Goal: Information Seeking & Learning: Get advice/opinions

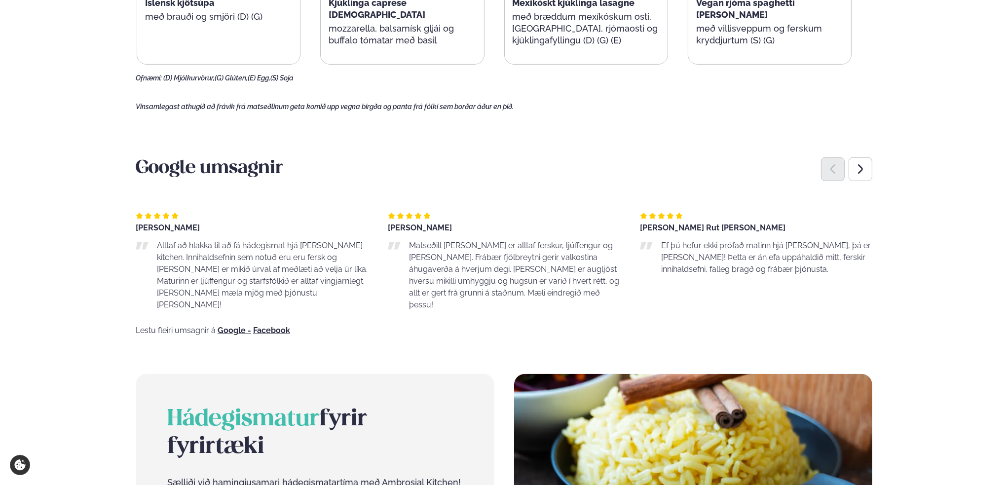
scroll to position [642, 0]
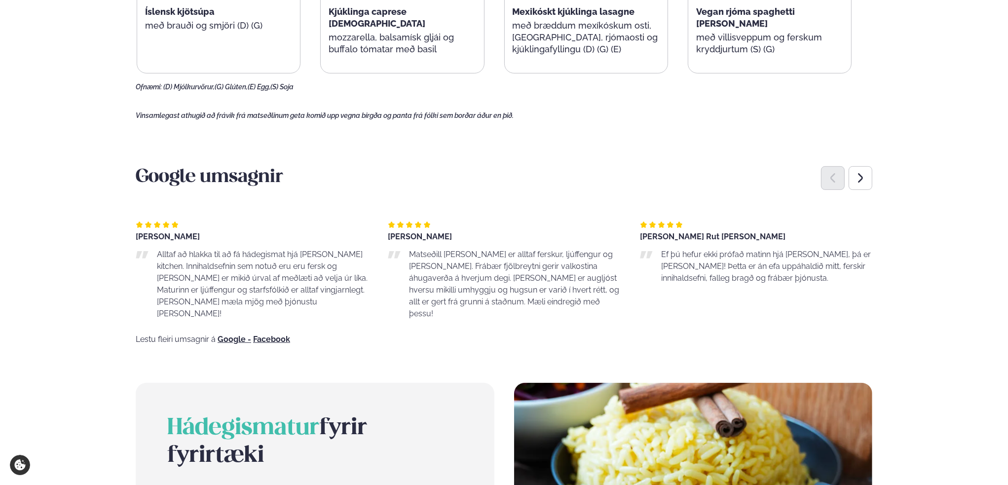
click at [689, 241] on div "[PERSON_NAME] Rut [PERSON_NAME] þú hefur ekki prófað matinn hjá [PERSON_NAME] e…" at bounding box center [756, 252] width 232 height 63
click at [693, 240] on div "[PERSON_NAME] Rut [PERSON_NAME] þú hefur ekki prófað matinn hjá [PERSON_NAME] e…" at bounding box center [756, 252] width 232 height 63
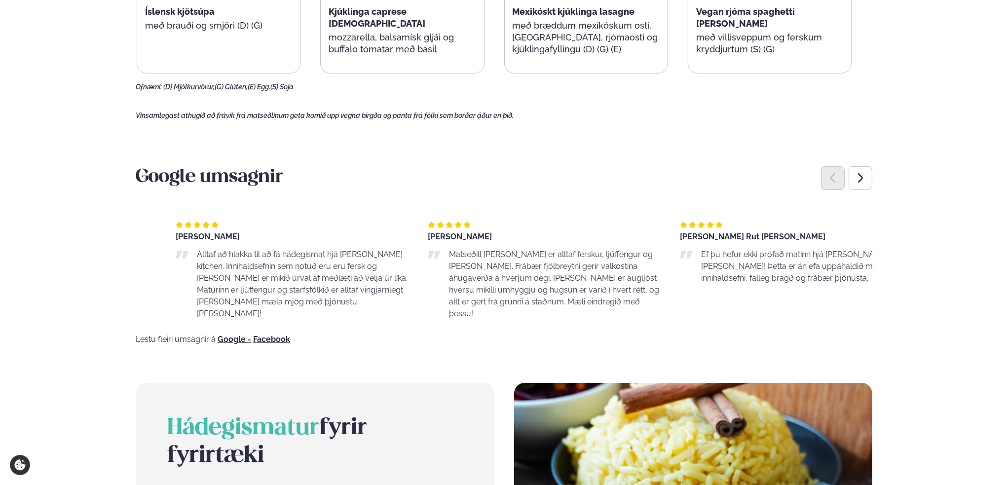
click at [243, 238] on div "[PERSON_NAME]" at bounding box center [292, 237] width 232 height 8
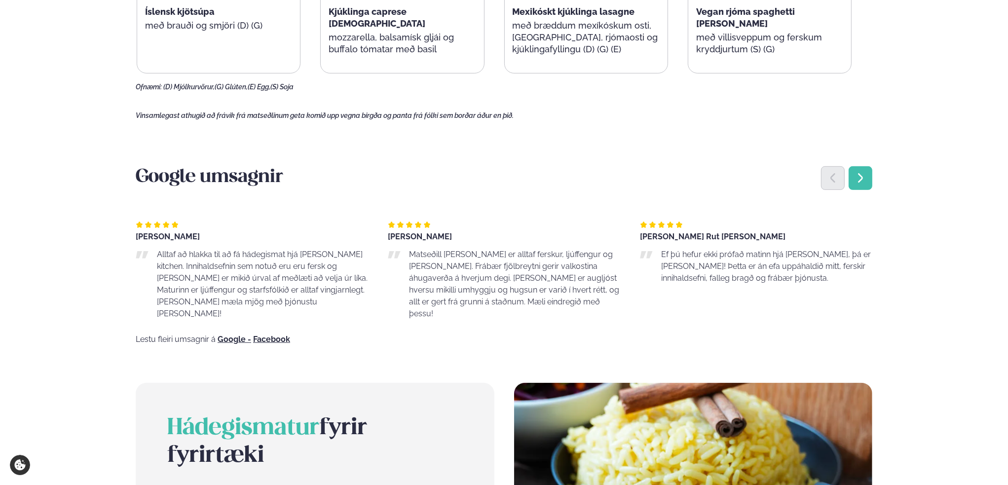
click at [871, 177] on div "Next slide" at bounding box center [861, 178] width 24 height 24
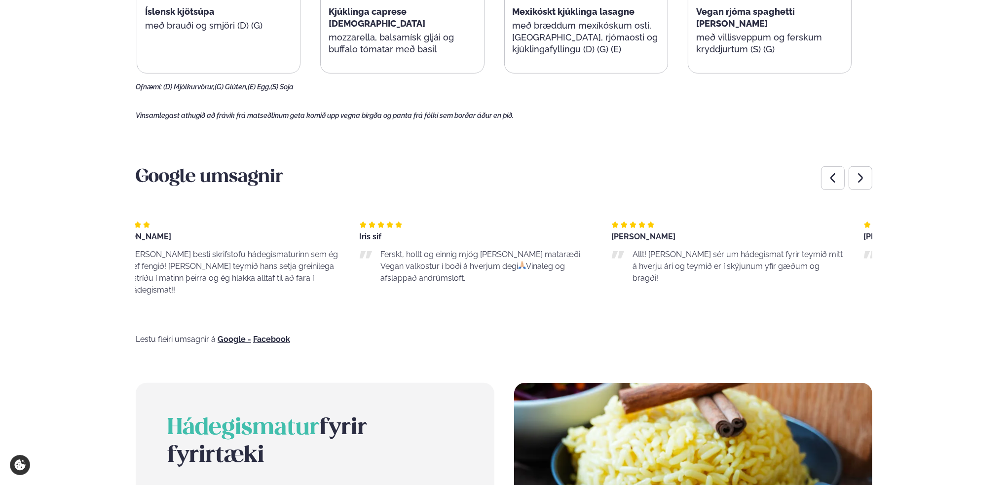
click at [653, 276] on div "[PERSON_NAME] Allt! [PERSON_NAME] sér um hádegismat fyrir teymið mitt á hverju …" at bounding box center [727, 262] width 232 height 115
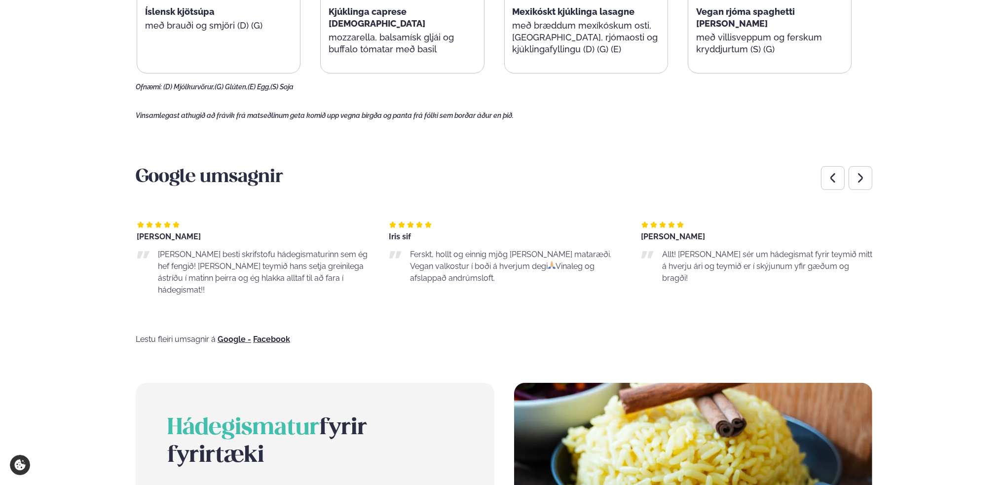
click at [193, 292] on div "[PERSON_NAME] [PERSON_NAME] besti skrifstofu hádegismaturinn sem ég hef fengið!…" at bounding box center [253, 262] width 232 height 115
click at [863, 178] on icon "Next slide" at bounding box center [861, 178] width 12 height 12
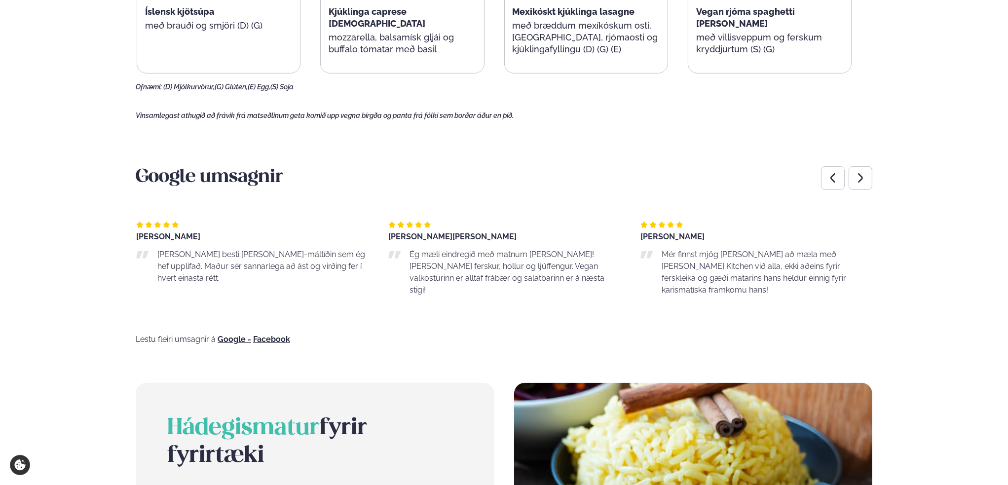
click at [709, 279] on p "Mér finnst mjög [PERSON_NAME] að mæla með [PERSON_NAME] Kitchen við alla, ekki …" at bounding box center [767, 272] width 211 height 47
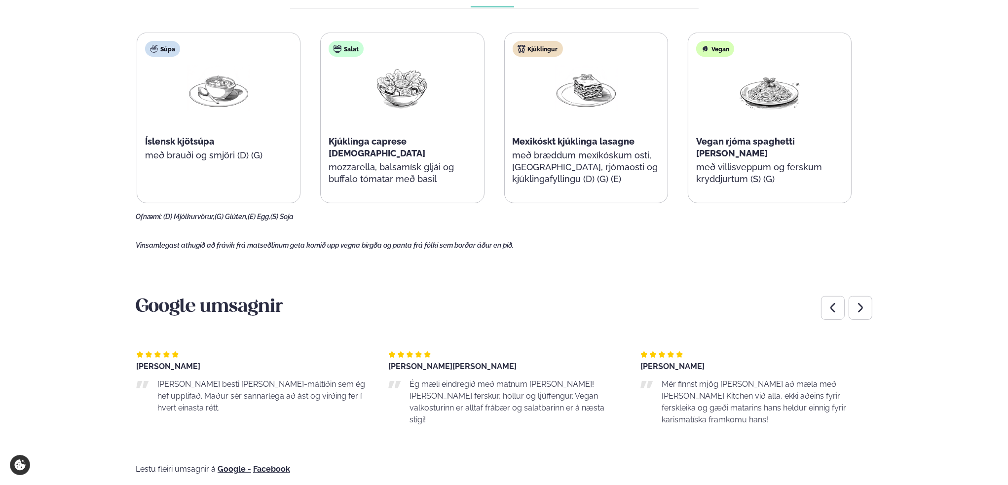
scroll to position [543, 0]
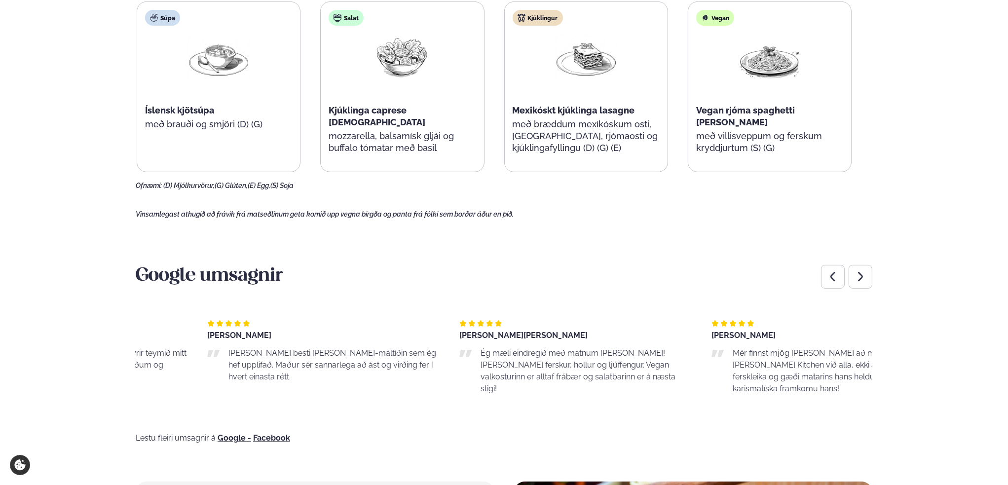
click at [559, 393] on div "[PERSON_NAME] Ég mæli eindregið með matnum [PERSON_NAME]! [PERSON_NAME] ferskur…" at bounding box center [575, 361] width 232 height 115
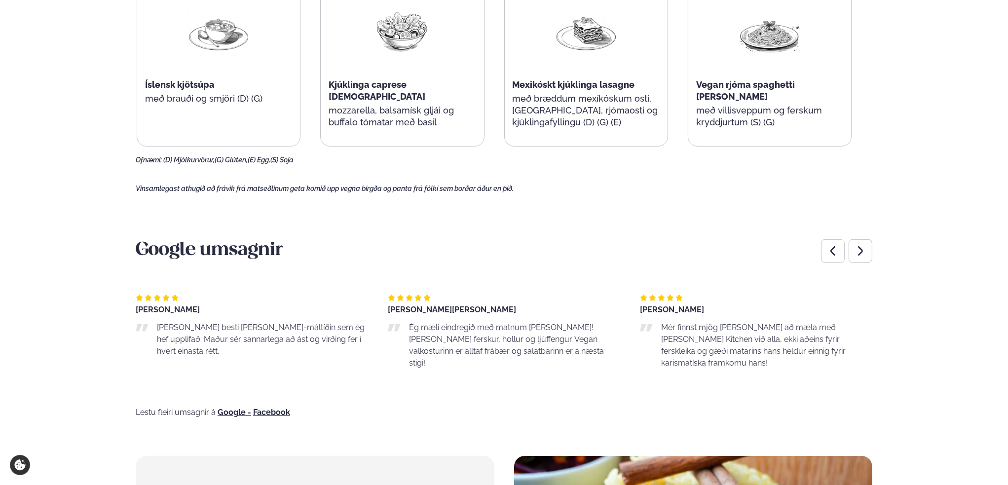
scroll to position [592, 0]
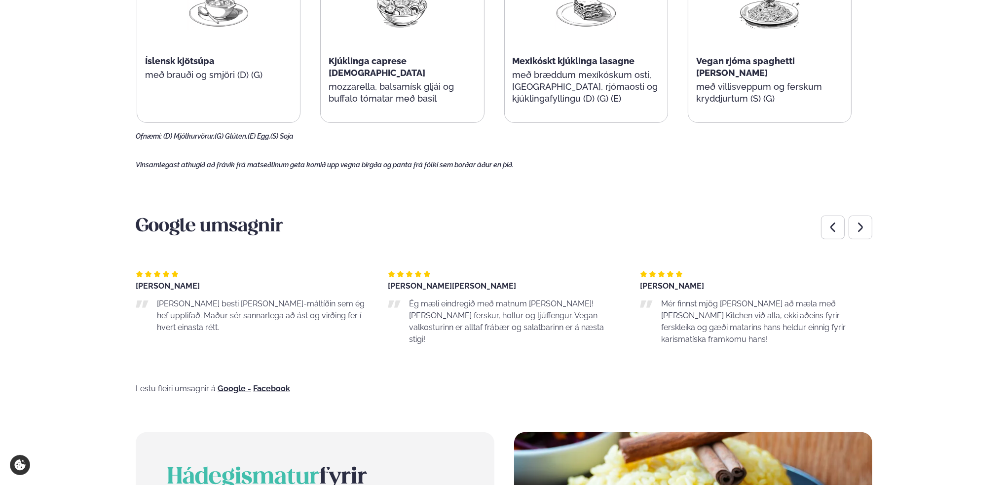
click at [768, 321] on p "Mér finnst mjög [PERSON_NAME] að mæla með [PERSON_NAME] Kitchen við alla, ekki …" at bounding box center [766, 321] width 211 height 47
click at [841, 234] on div "Previous slide" at bounding box center [833, 228] width 24 height 24
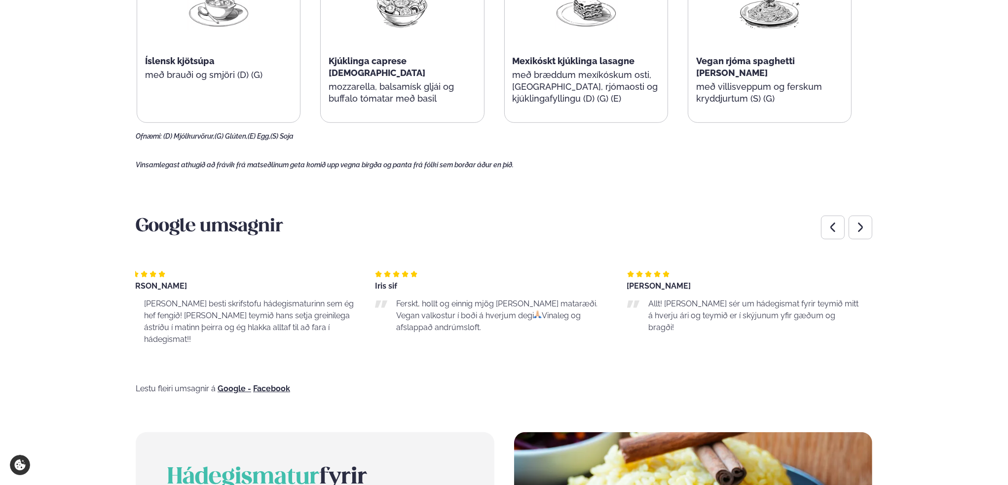
click at [737, 309] on p "Allt! [PERSON_NAME] sér um hádegismat fyrir teymið mitt á hverju ári og teymið …" at bounding box center [754, 316] width 211 height 36
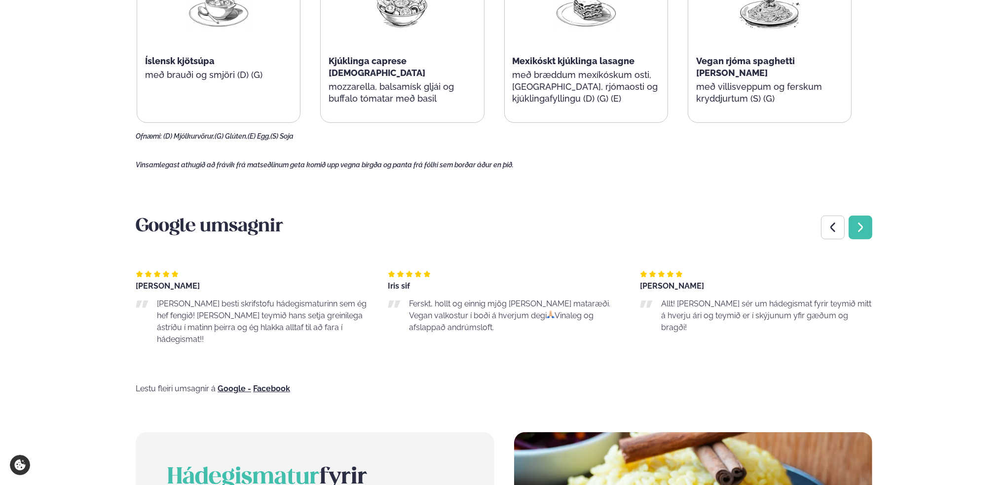
click at [864, 222] on icon "Next slide" at bounding box center [861, 228] width 12 height 12
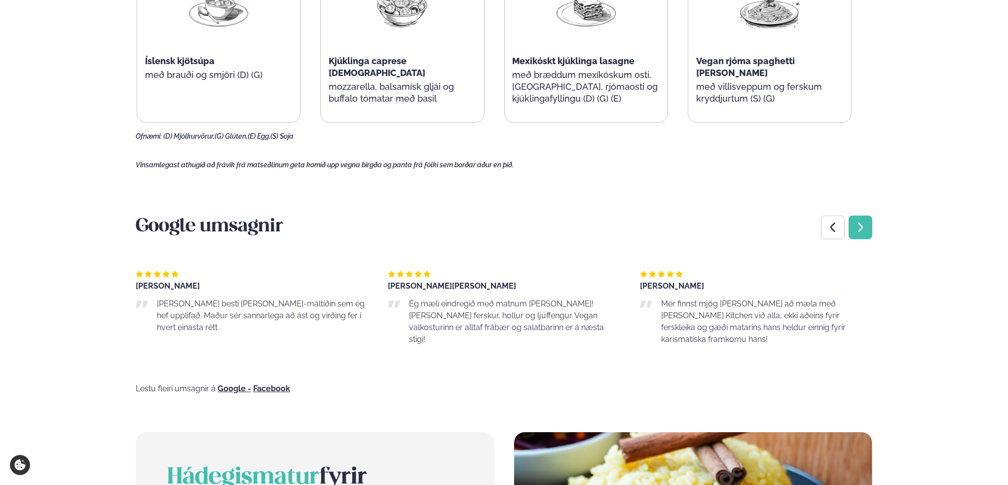
click at [864, 222] on icon "Next slide" at bounding box center [861, 228] width 12 height 12
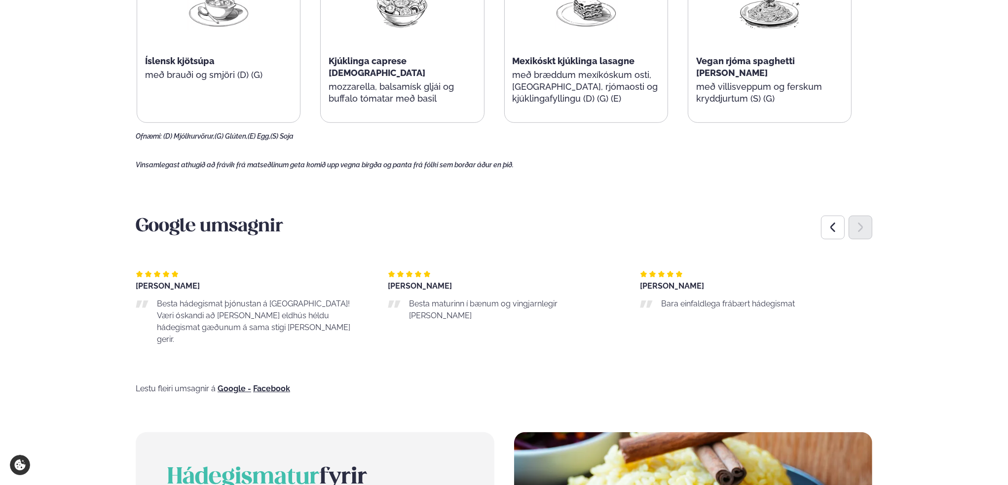
click at [864, 222] on icon "Next slide" at bounding box center [861, 228] width 12 height 12
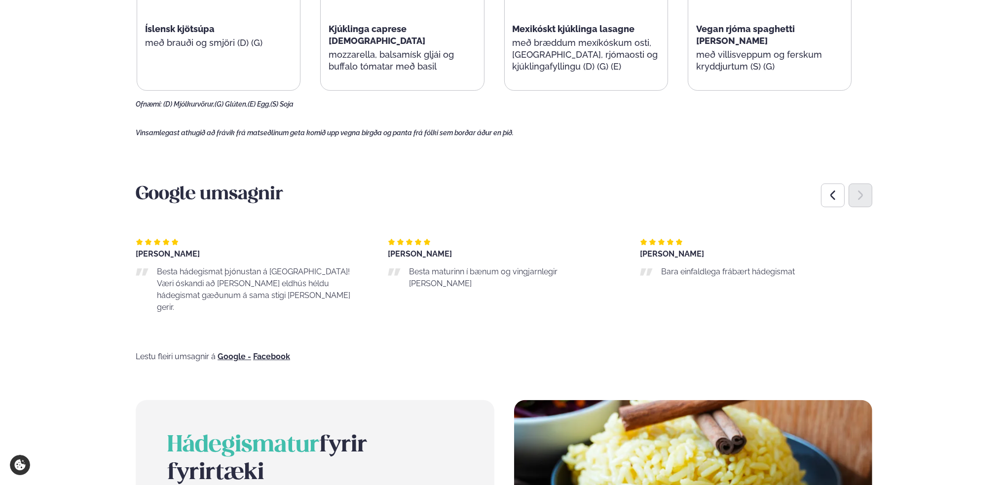
scroll to position [642, 0]
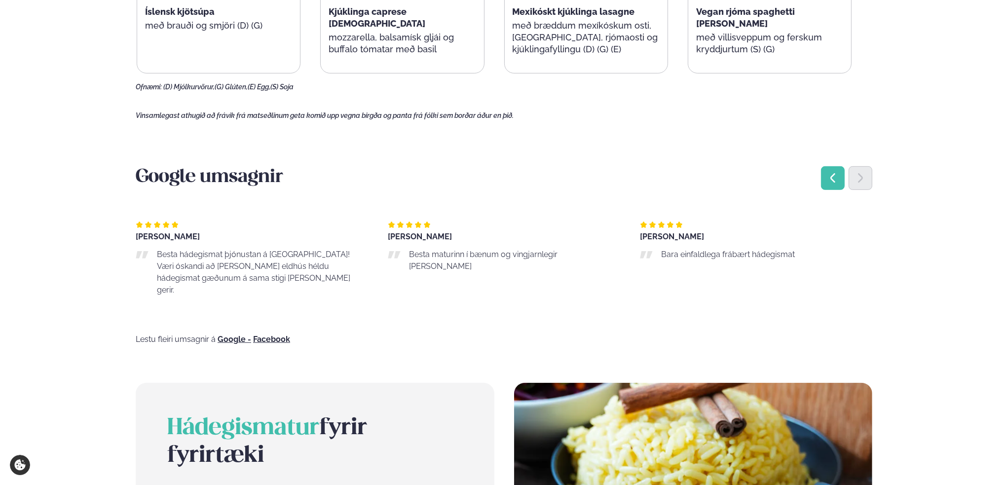
click at [833, 183] on icon "Previous slide" at bounding box center [833, 178] width 12 height 12
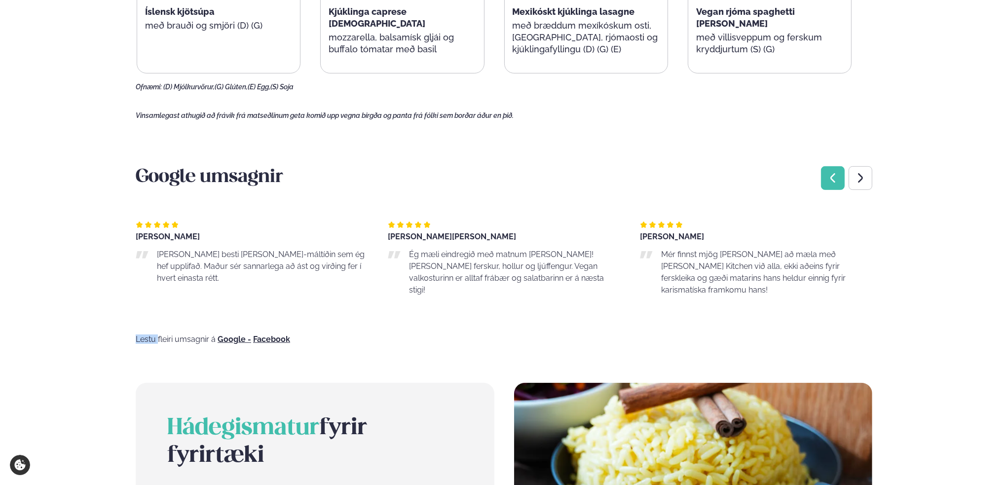
click at [833, 183] on icon "Previous slide" at bounding box center [833, 178] width 12 height 12
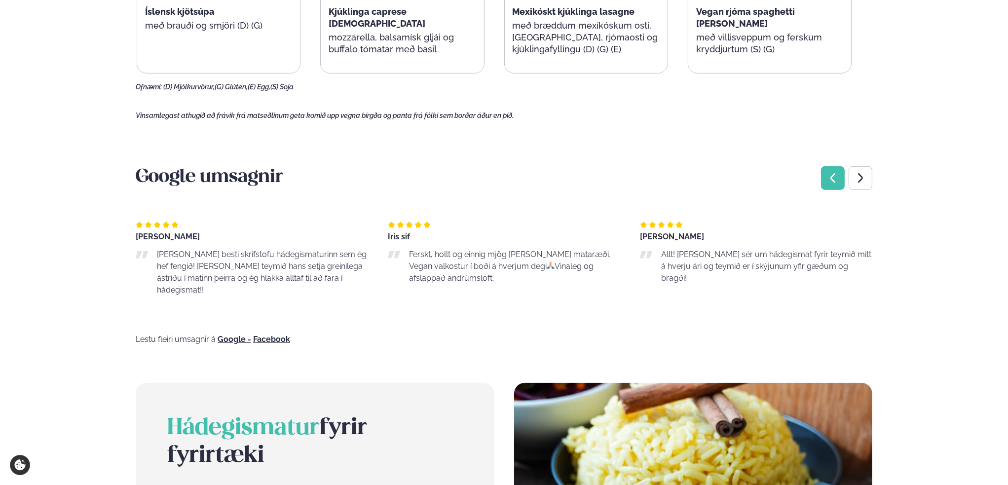
click at [833, 183] on icon "Previous slide" at bounding box center [833, 178] width 12 height 12
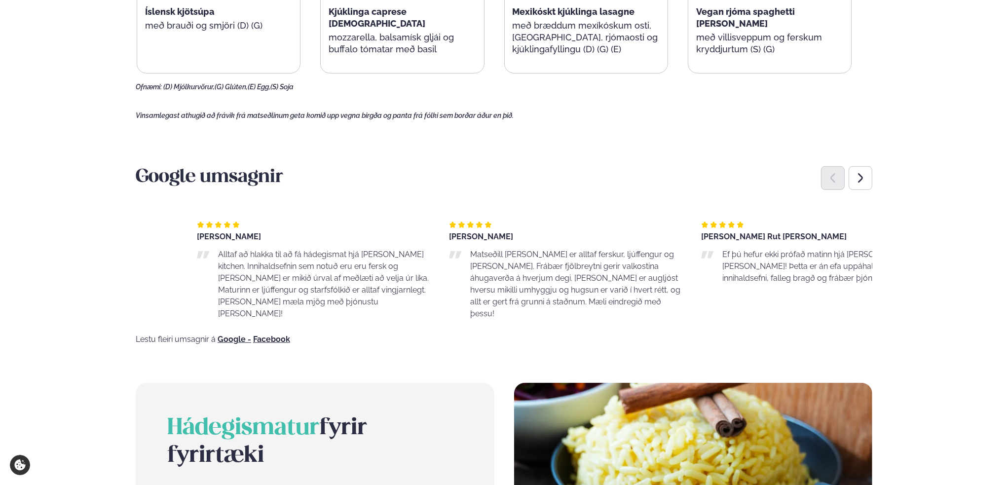
click at [298, 233] on div "[PERSON_NAME]" at bounding box center [313, 237] width 232 height 8
